Goal: Task Accomplishment & Management: Manage account settings

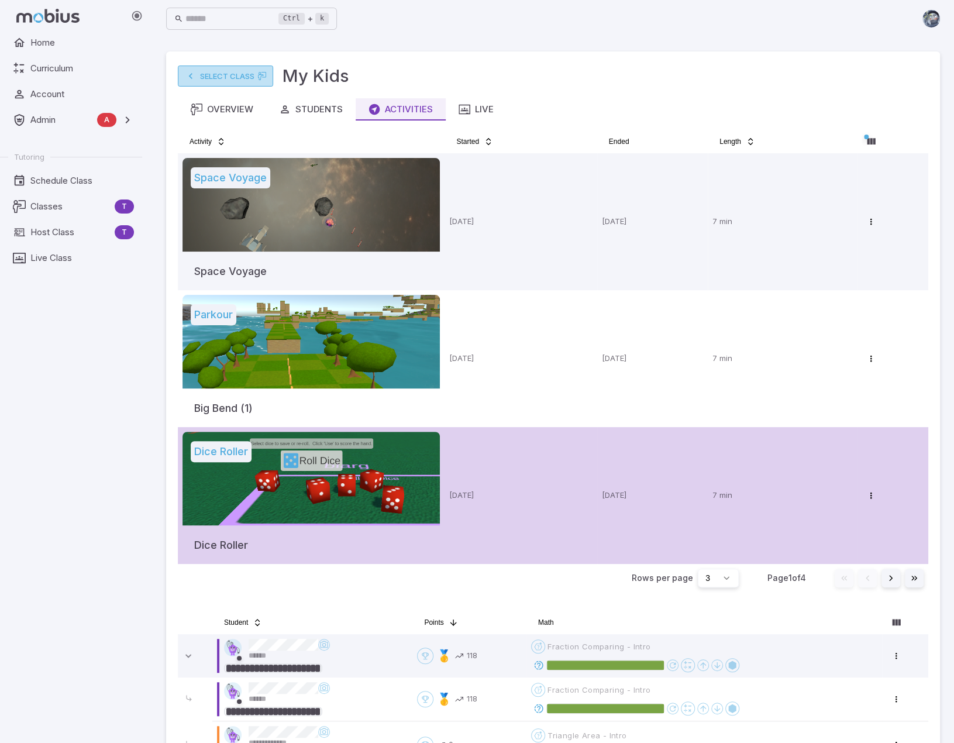
click at [214, 77] on link "Select Class" at bounding box center [225, 76] width 95 height 21
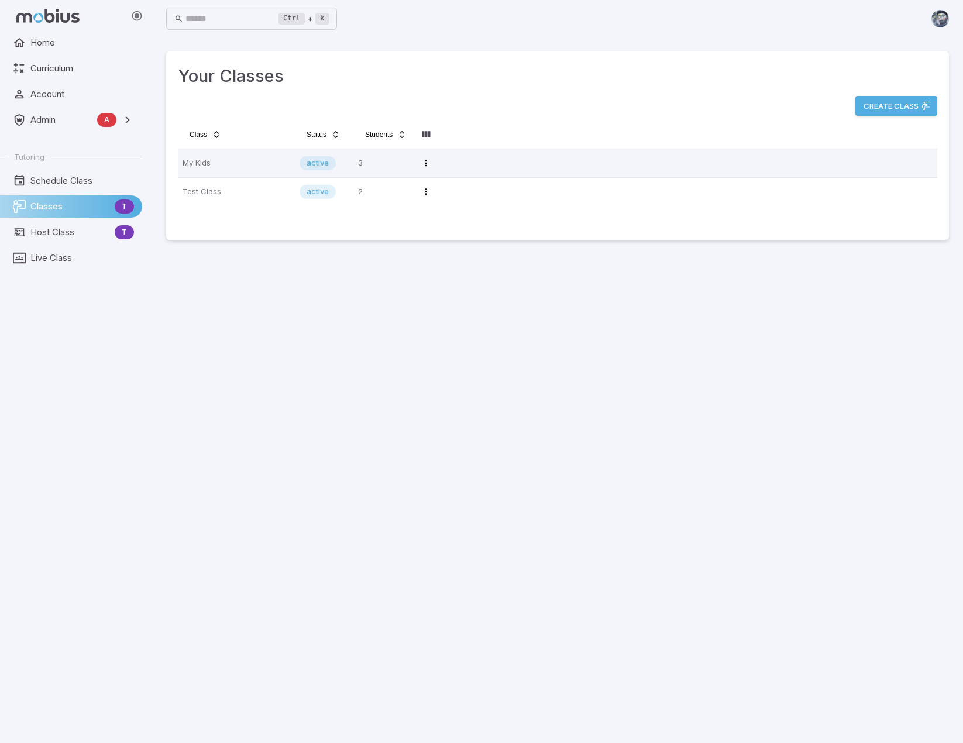
click at [95, 506] on div "Home Curriculum Account Admin A Accounts Finance Testing Tutoring Schedule Clas…" at bounding box center [75, 387] width 151 height 711
click at [616, 506] on main "Your Classes Create Class Class Status Students My Kids active 3 Open menu Test…" at bounding box center [557, 389] width 811 height 705
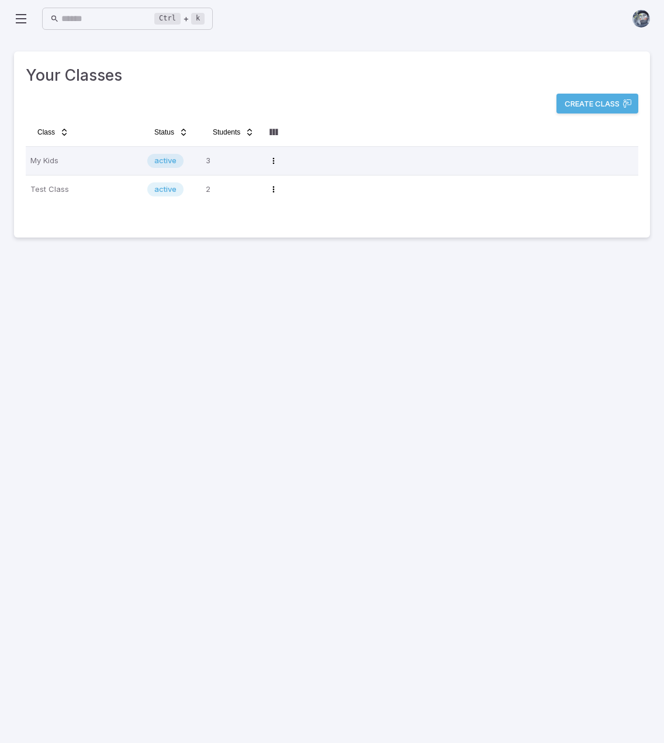
click at [16, 13] on icon at bounding box center [21, 19] width 14 height 14
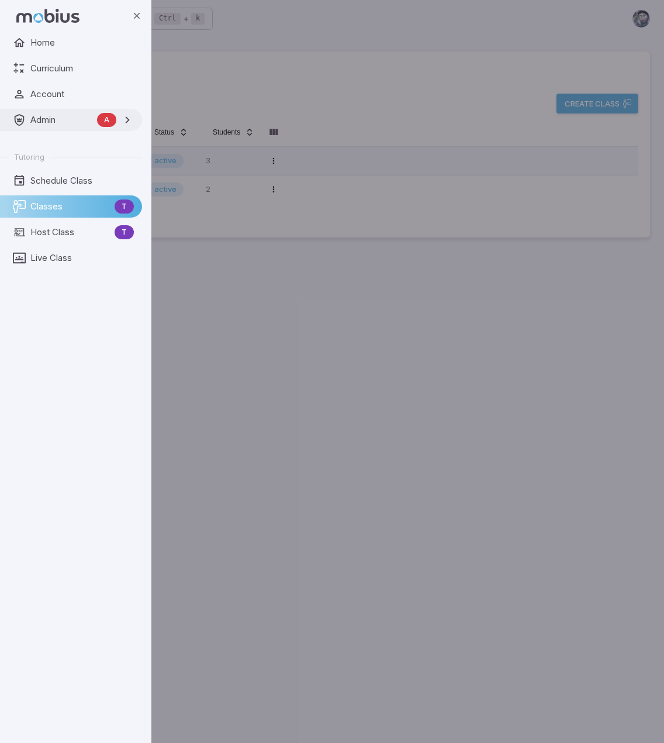
drag, startPoint x: 53, startPoint y: 125, endPoint x: 47, endPoint y: 127, distance: 6.3
click at [53, 126] on span "Admin" at bounding box center [61, 119] width 62 height 13
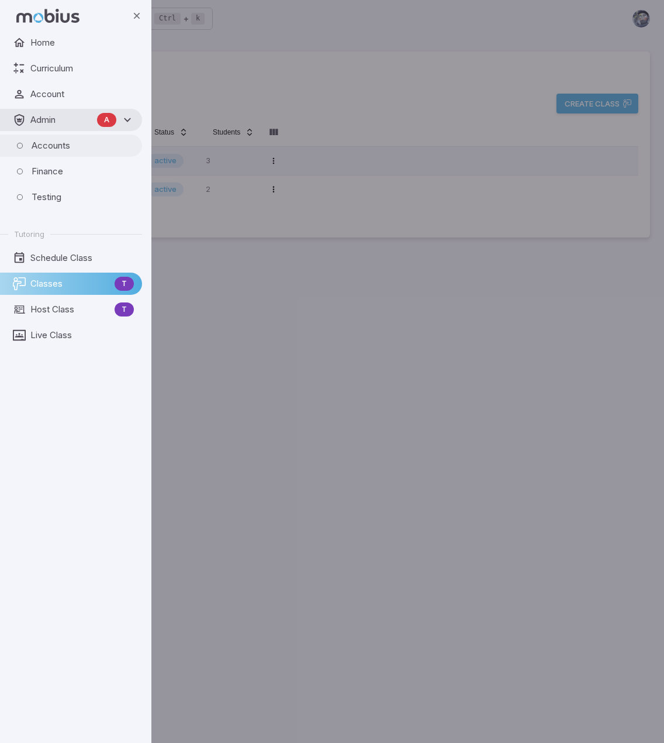
click at [63, 149] on span "Accounts" at bounding box center [83, 145] width 102 height 13
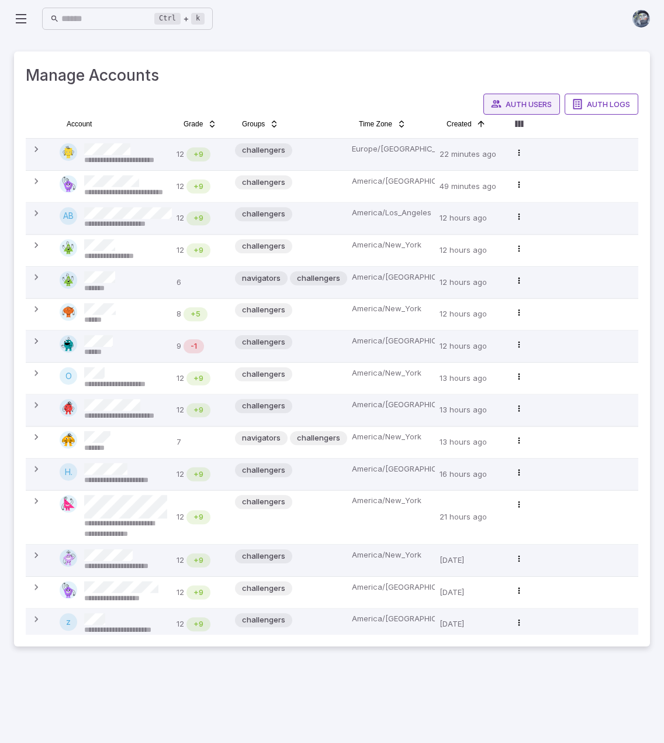
click at [519, 101] on button "Auth Users" at bounding box center [522, 104] width 77 height 21
click at [108, 123] on div "Account" at bounding box center [114, 124] width 108 height 19
click at [89, 123] on html "**********" at bounding box center [332, 371] width 664 height 743
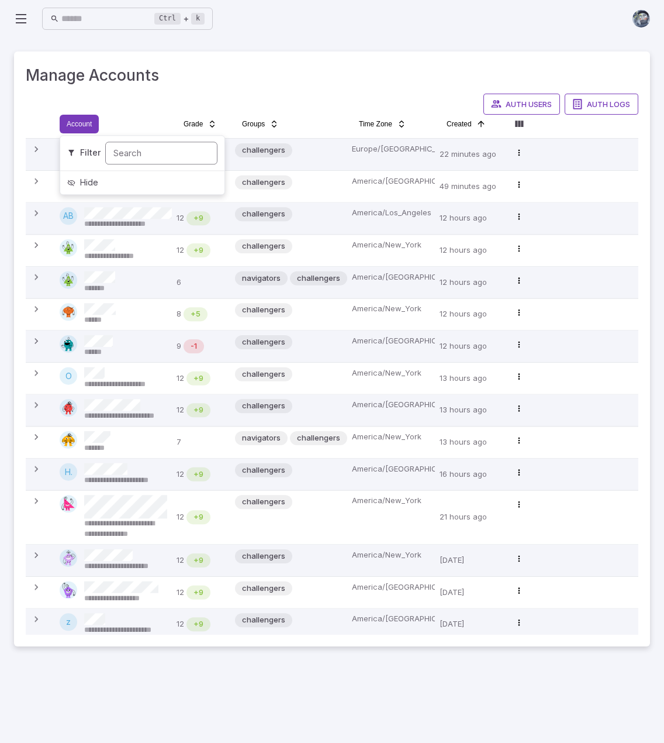
click at [119, 151] on input "Search" at bounding box center [161, 153] width 112 height 23
type input "******"
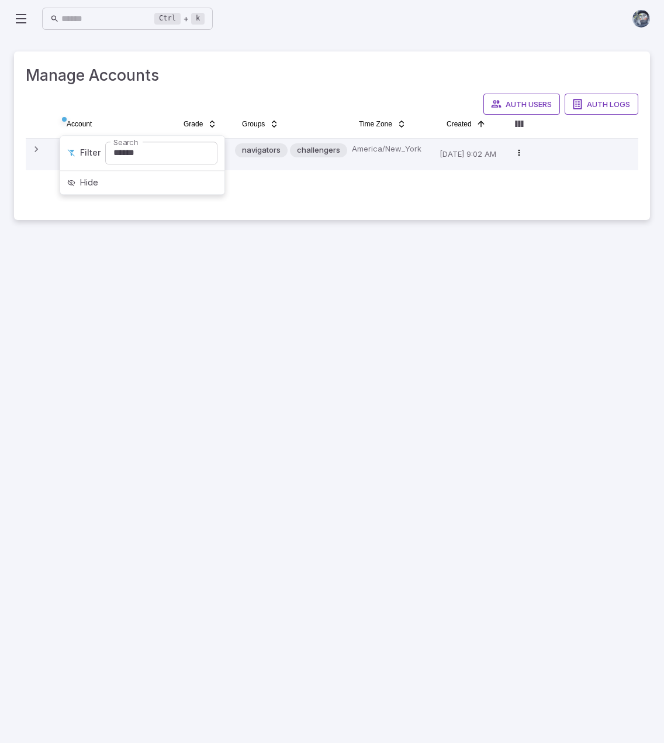
click at [277, 363] on html "**********" at bounding box center [332, 371] width 664 height 743
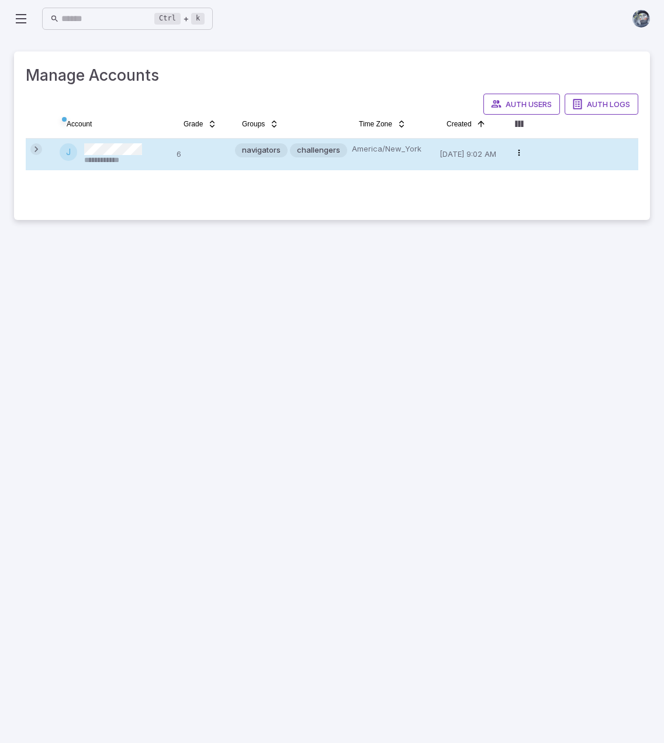
click at [34, 148] on icon at bounding box center [36, 149] width 12 height 12
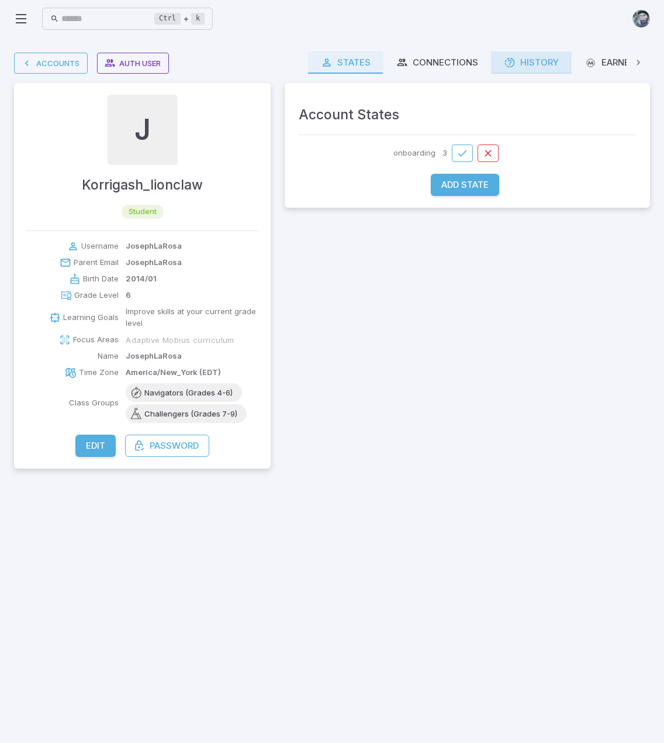
click at [545, 66] on div "History" at bounding box center [531, 62] width 55 height 13
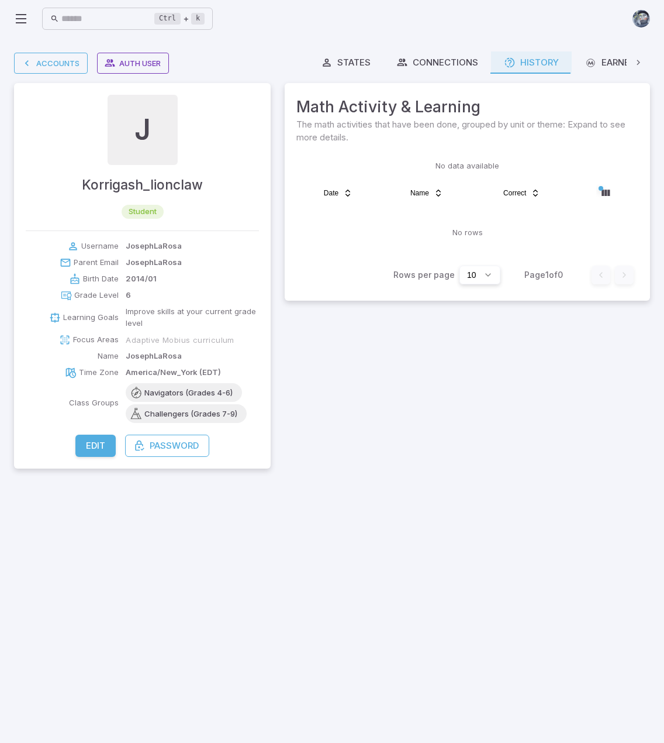
click at [152, 250] on p "JosephLaRosa" at bounding box center [154, 246] width 56 height 12
copy p "JosephLaRosa"
